Goal: Task Accomplishment & Management: Complete application form

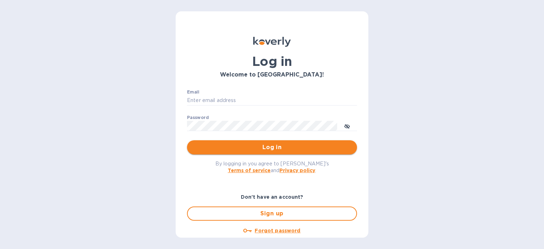
type input "[PERSON_NAME][EMAIL_ADDRESS][DOMAIN_NAME]"
click at [204, 147] on span "Log in" at bounding box center [272, 147] width 159 height 9
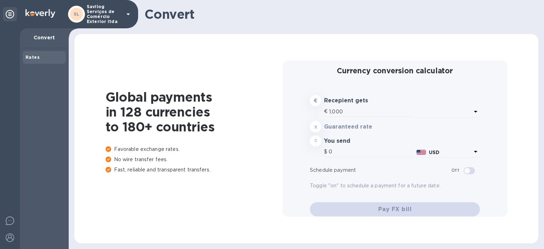
type input "1,170.43"
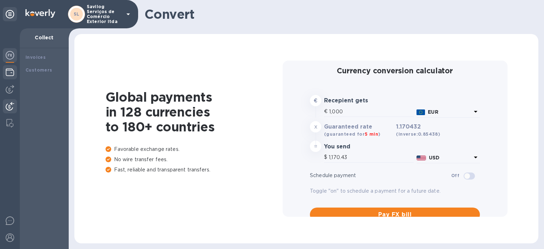
click at [9, 72] on img at bounding box center [10, 72] width 9 height 9
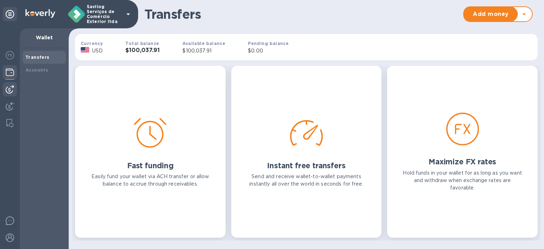
click at [7, 89] on img at bounding box center [10, 89] width 9 height 9
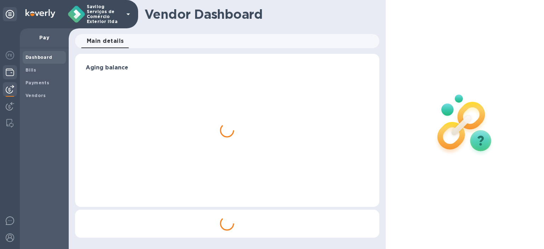
click at [10, 78] on div at bounding box center [10, 73] width 14 height 16
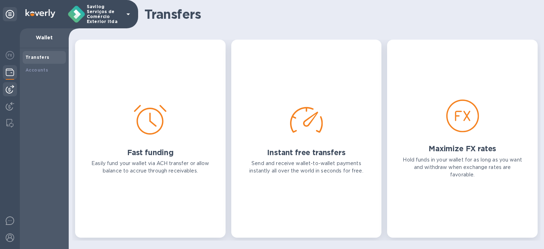
click at [9, 88] on img at bounding box center [10, 89] width 9 height 9
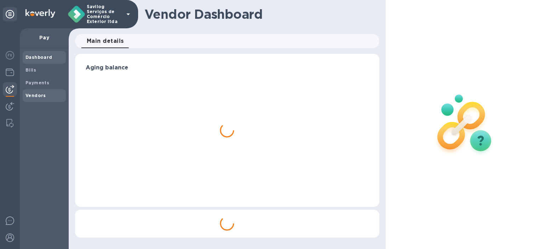
click at [30, 94] on b "Vendors" at bounding box center [36, 95] width 21 height 5
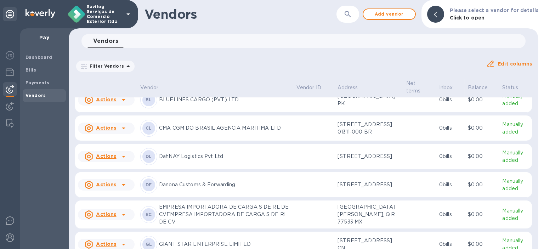
scroll to position [106, 0]
click at [510, 135] on p "Manually added" at bounding box center [515, 127] width 27 height 15
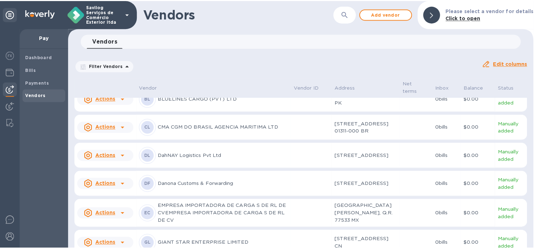
scroll to position [121, 0]
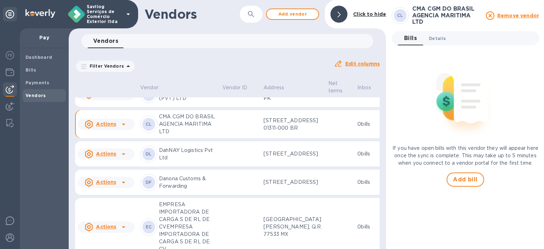
click at [446, 39] on button "Details 0" at bounding box center [437, 38] width 28 height 14
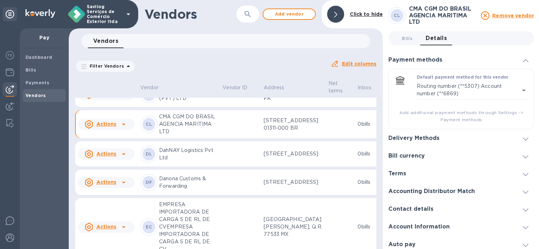
click at [447, 136] on div "Delivery Methods" at bounding box center [461, 138] width 146 height 18
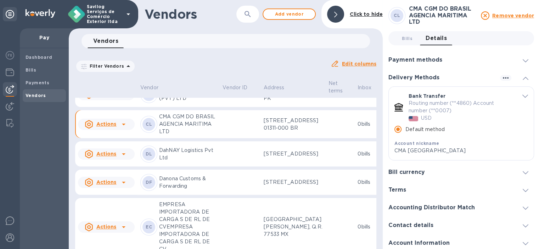
click at [522, 97] on icon "default-method" at bounding box center [525, 96] width 6 height 3
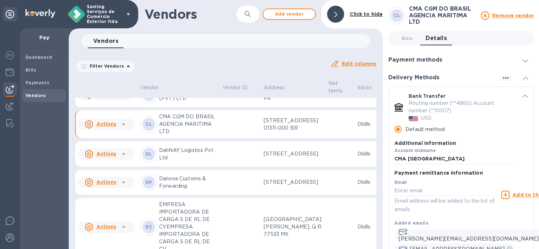
click at [418, 103] on p "Routing number (**4860) Account number (**0007)" at bounding box center [459, 107] width 103 height 15
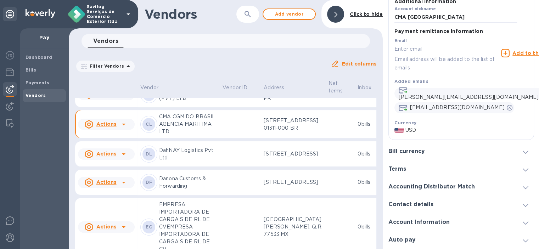
click at [453, 151] on div at bounding box center [470, 151] width 81 height 0
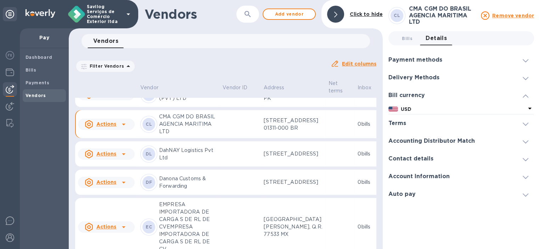
click at [436, 143] on h3 "Accounting Distributor Match" at bounding box center [431, 141] width 86 height 7
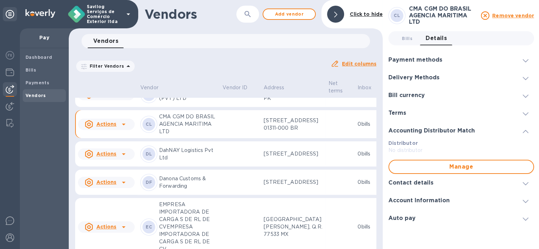
click at [444, 111] on div "Terms" at bounding box center [461, 113] width 146 height 18
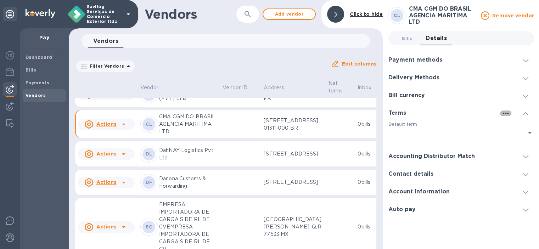
click at [502, 111] on icon "button" at bounding box center [505, 113] width 9 height 9
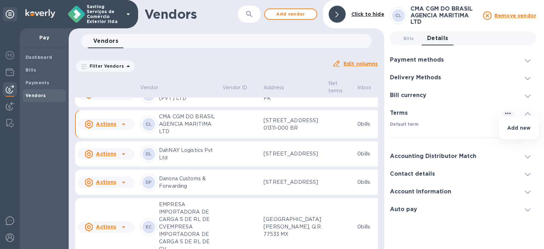
click at [430, 114] on div at bounding box center [272, 124] width 544 height 249
click at [428, 164] on div "Accounting Distributor Match" at bounding box center [465, 156] width 147 height 18
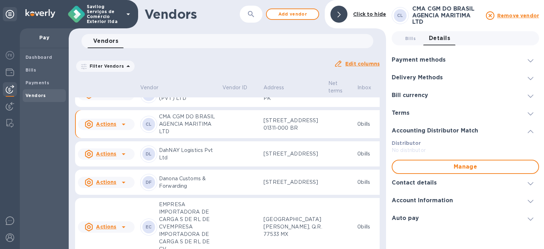
click at [422, 184] on h3 "Contact details" at bounding box center [414, 183] width 45 height 7
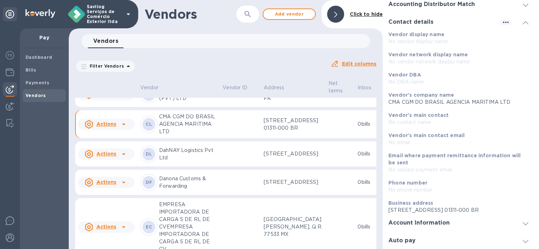
scroll to position [5, 0]
click at [423, 214] on div "Account Information" at bounding box center [461, 223] width 146 height 18
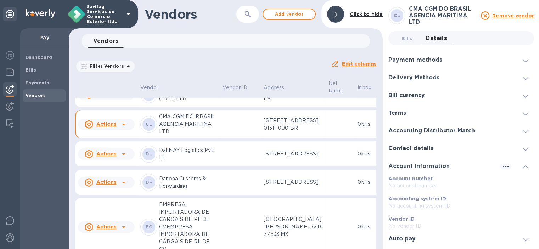
click at [409, 236] on h3 "Auto pay" at bounding box center [401, 239] width 27 height 7
click at [460, 60] on div at bounding box center [479, 60] width 63 height 0
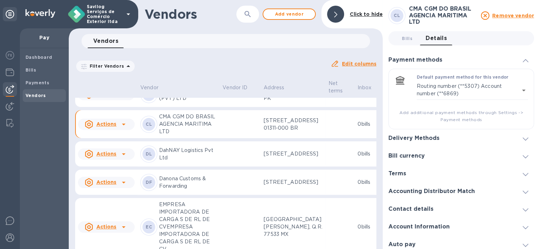
click at [471, 133] on div "Delivery Methods" at bounding box center [461, 138] width 146 height 18
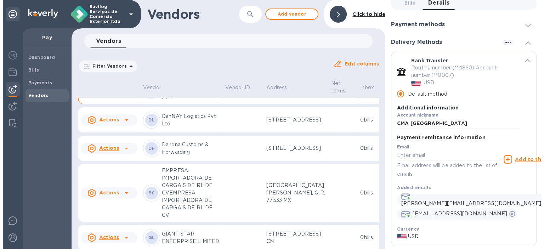
scroll to position [157, 0]
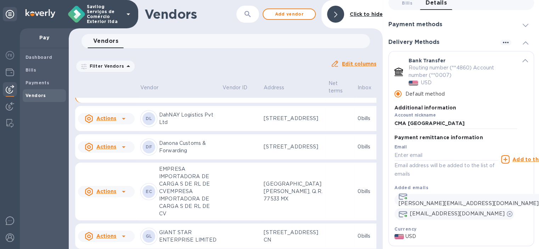
click at [125, 93] on icon at bounding box center [123, 89] width 9 height 9
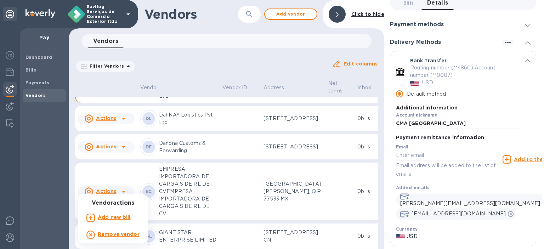
click at [113, 219] on b "Add new bill" at bounding box center [114, 217] width 33 height 6
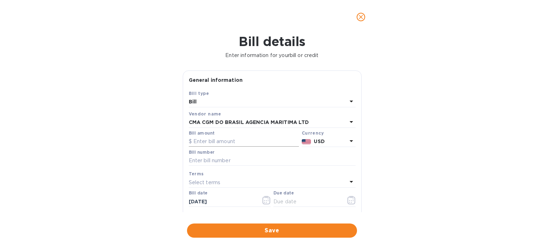
click at [216, 146] on input "text" at bounding box center [244, 141] width 110 height 11
type input "9,732"
click at [195, 164] on input "text" at bounding box center [272, 161] width 167 height 11
click at [349, 205] on button "button" at bounding box center [351, 200] width 17 height 17
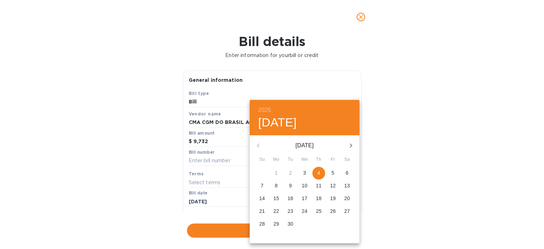
click at [507, 173] on div at bounding box center [272, 124] width 544 height 249
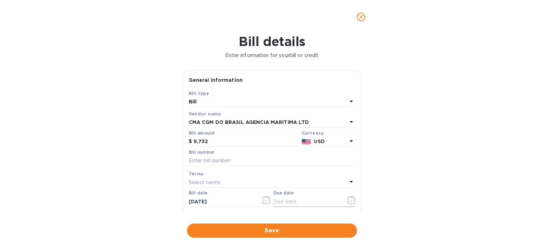
click at [352, 201] on icon "button" at bounding box center [352, 200] width 1 height 1
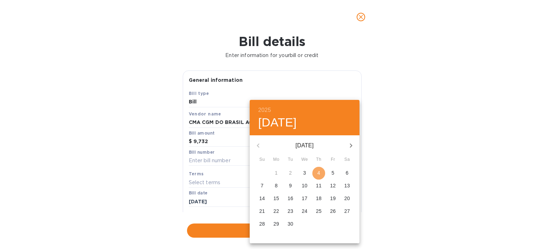
click at [315, 170] on span "4" at bounding box center [318, 172] width 13 height 7
type input "[DATE]"
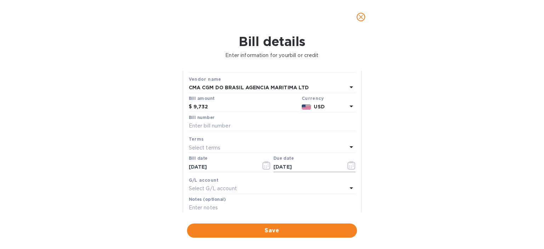
scroll to position [35, 0]
click at [221, 126] on input "text" at bounding box center [272, 125] width 167 height 11
click at [364, 135] on div "General information Save Bill type Bill Vendor name CMA CGM DO BRASIL AGENCIA M…" at bounding box center [272, 141] width 186 height 142
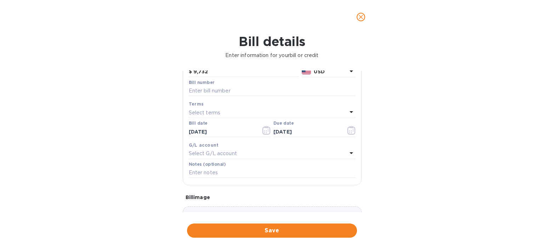
scroll to position [71, 0]
click at [201, 172] on input "text" at bounding box center [272, 172] width 167 height 11
paste input "MMI25000482"
click at [264, 167] on div "Notes (optional) MMI25000482 +" at bounding box center [272, 169] width 167 height 16
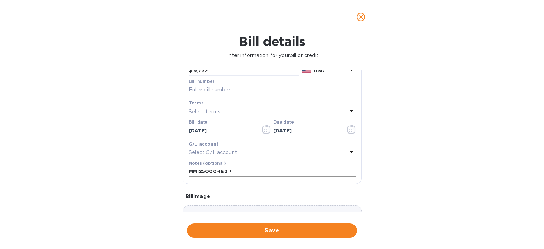
click at [260, 173] on input "MMI25000482 +" at bounding box center [272, 172] width 167 height 11
paste input "CME25001869"
drag, startPoint x: 271, startPoint y: 175, endPoint x: 152, endPoint y: 179, distance: 119.1
click at [152, 179] on div "Bill details Enter information for your bill or credit General information Save…" at bounding box center [272, 141] width 544 height 215
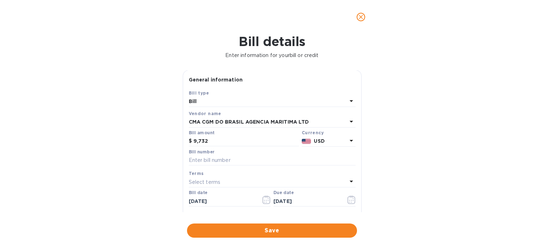
scroll to position [0, 0]
type input "MMI25000482 + CME25001869"
click at [210, 154] on label "Bill number" at bounding box center [202, 152] width 26 height 4
click at [207, 159] on input "text" at bounding box center [272, 161] width 167 height 11
paste input "MMI25000482 + CME25001869"
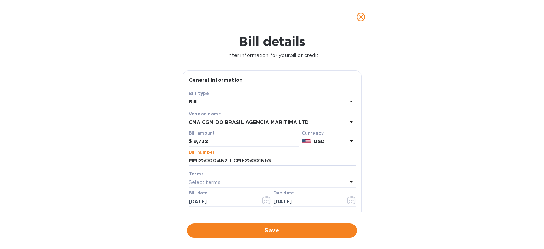
type input "MMI25000482 + CME25001869"
click at [394, 164] on div "Bill details Enter information for your bill or credit General information Save…" at bounding box center [272, 141] width 544 height 215
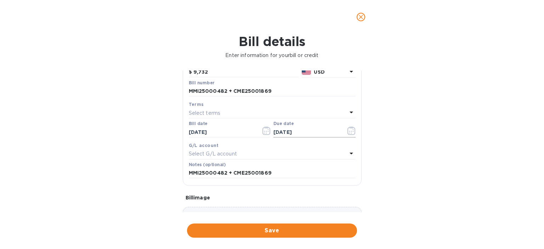
scroll to position [124, 0]
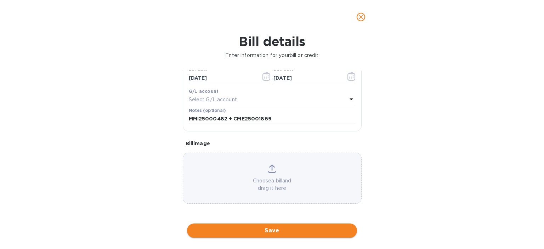
click at [260, 232] on span "Save" at bounding box center [272, 230] width 159 height 9
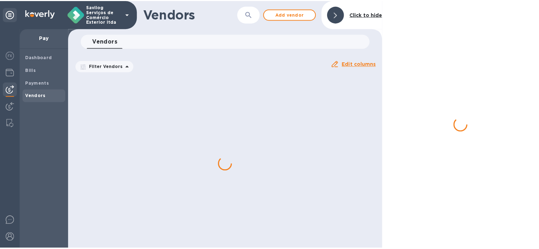
scroll to position [0, 0]
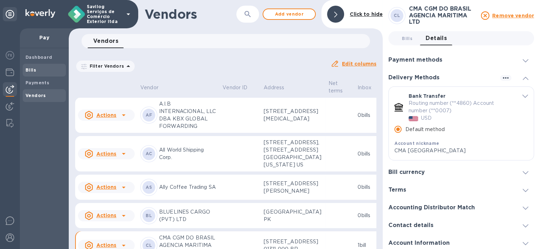
click at [28, 72] on b "Bills" at bounding box center [31, 69] width 11 height 5
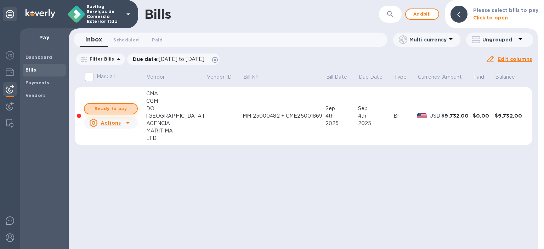
click at [109, 108] on span "Ready to pay" at bounding box center [110, 109] width 41 height 9
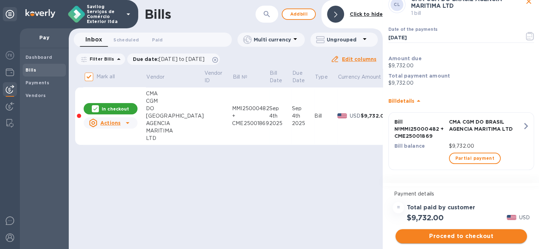
scroll to position [5, 0]
click at [465, 232] on span "Proceed to checkout" at bounding box center [461, 236] width 120 height 9
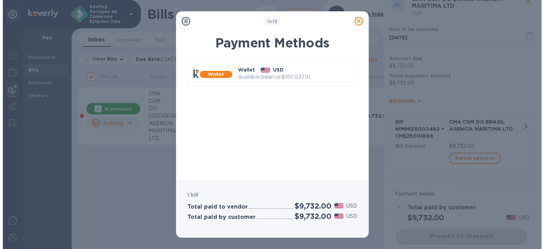
scroll to position [0, 0]
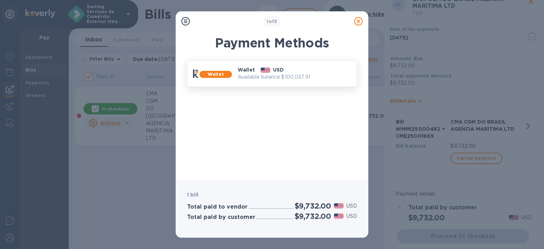
click at [295, 74] on p "Available balance: $100,037.91" at bounding box center [294, 76] width 113 height 7
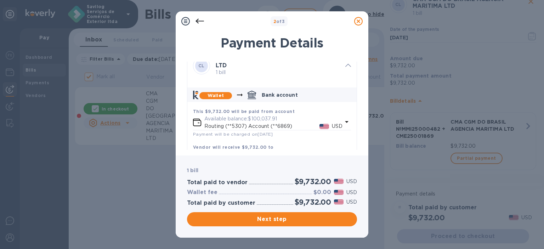
scroll to position [43, 0]
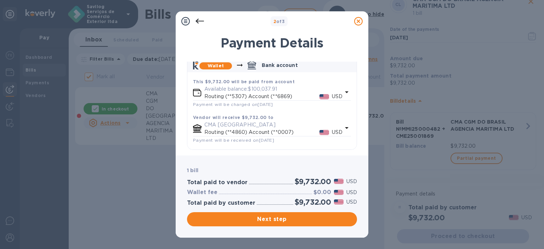
click at [345, 129] on icon "default-method" at bounding box center [347, 128] width 4 height 2
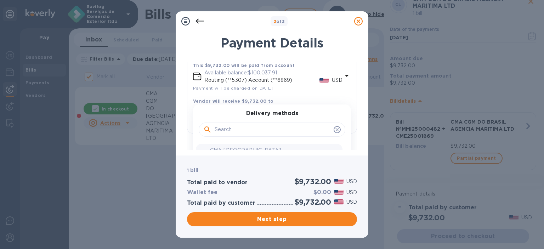
scroll to position [100, 0]
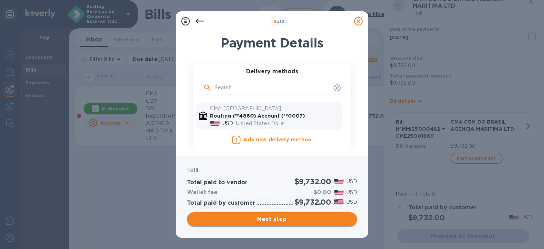
click at [283, 219] on span "Next step" at bounding box center [272, 219] width 159 height 9
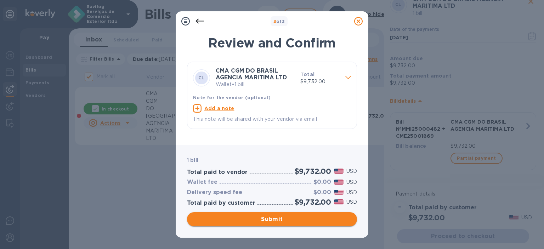
click at [277, 219] on span "Submit" at bounding box center [272, 219] width 159 height 9
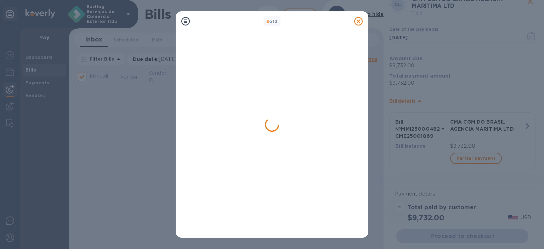
checkbox input "false"
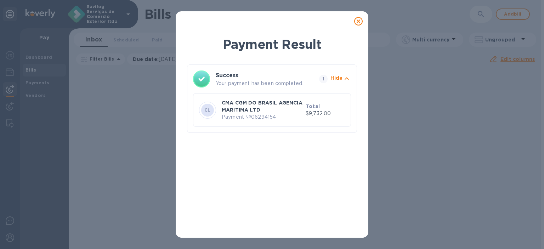
click at [286, 94] on div "CL CMA CGM DO BRASIL AGENCIA MARITIMA LTD Payment № 06294154 Total $9,732.00" at bounding box center [272, 110] width 158 height 34
click at [275, 124] on div "CL CMA CGM DO BRASIL AGENCIA MARITIMA LTD Payment № 06294154 Total $9,732.00" at bounding box center [272, 110] width 158 height 34
click at [280, 115] on p "Payment № 06294154" at bounding box center [262, 116] width 81 height 7
click at [356, 22] on icon at bounding box center [358, 21] width 9 height 9
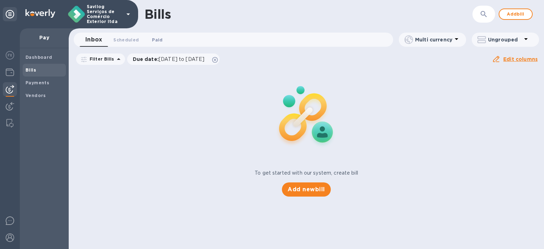
click at [154, 39] on span "Paid 0" at bounding box center [157, 39] width 11 height 7
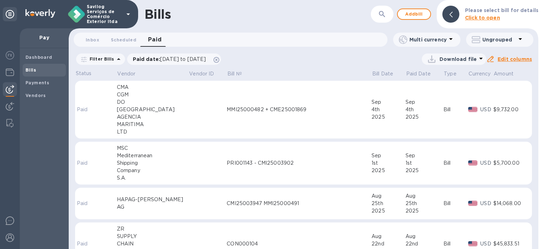
click at [158, 106] on div "[GEOGRAPHIC_DATA]" at bounding box center [153, 109] width 72 height 7
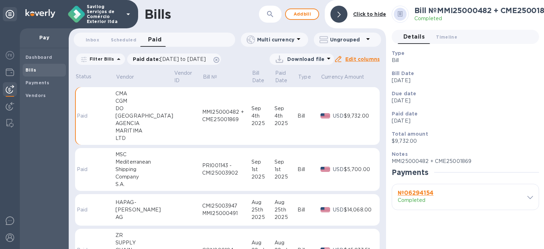
click at [417, 193] on b "№ 06294154" at bounding box center [416, 193] width 36 height 7
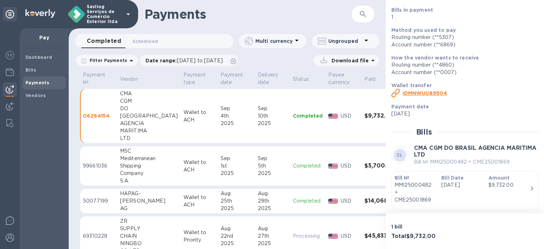
scroll to position [85, 0]
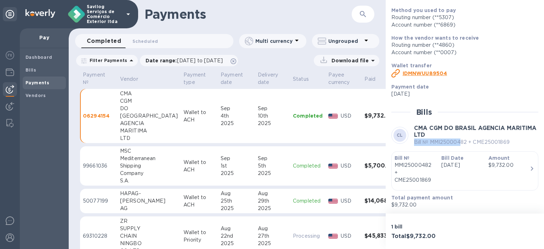
drag, startPoint x: 513, startPoint y: 139, endPoint x: 460, endPoint y: 141, distance: 53.2
click at [460, 141] on div "CMA CGM DO BRASIL AGENCIA MARITIMA LTD Bill № MMI25000482 + CME25001869" at bounding box center [476, 135] width 124 height 21
click at [424, 143] on p "Bill № MMI25000482 + CME25001869" at bounding box center [476, 142] width 124 height 7
drag, startPoint x: 431, startPoint y: 141, endPoint x: 521, endPoint y: 141, distance: 90.0
click at [521, 141] on p "Bill № MMI25000482 + CME25001869" at bounding box center [476, 142] width 124 height 7
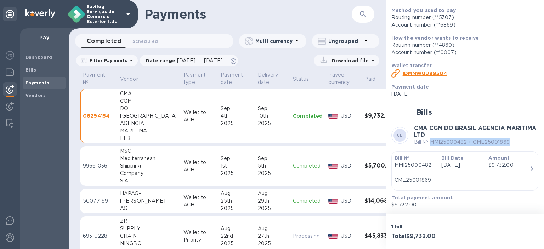
copy p "MMI25000482 + CME25001869"
click at [99, 122] on td "06294154" at bounding box center [98, 116] width 37 height 55
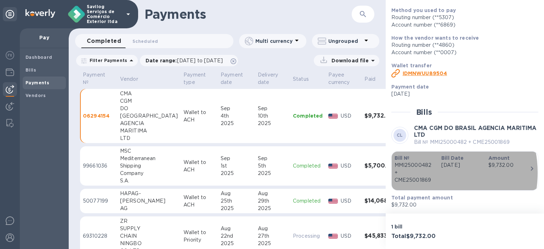
click at [419, 173] on p "MMI25000482 + CME25001869" at bounding box center [415, 173] width 41 height 22
